Goal: Transaction & Acquisition: Purchase product/service

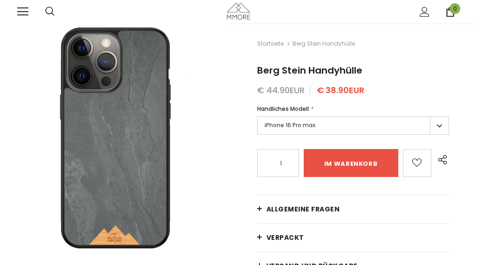
type input "in den warenkorb"
